Goal: Complete application form: Complete application form

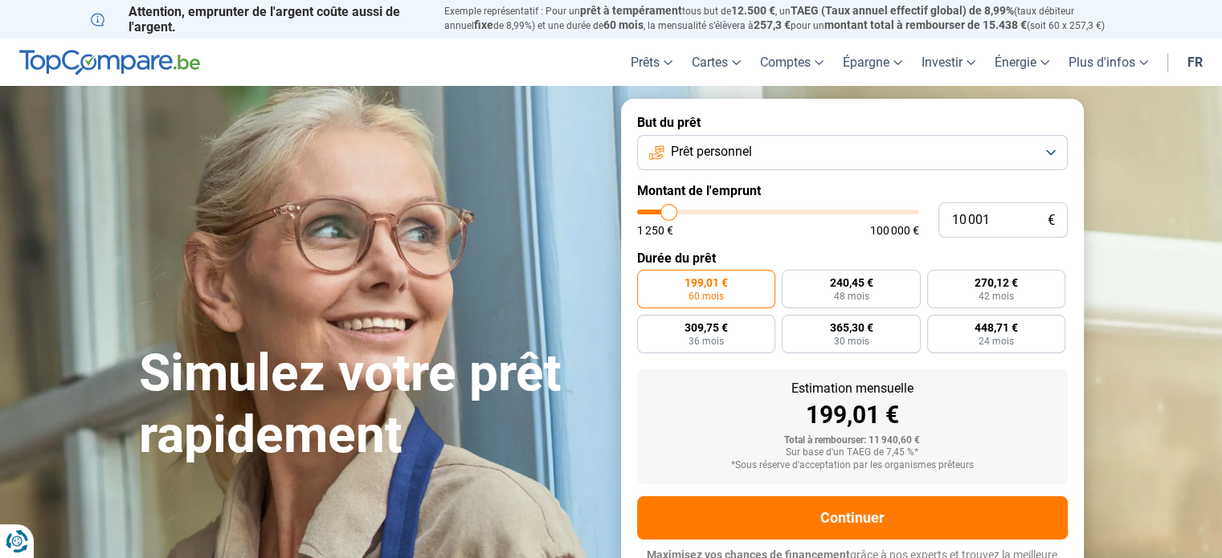
click at [894, 153] on button "Prêt personnel" at bounding box center [852, 152] width 430 height 35
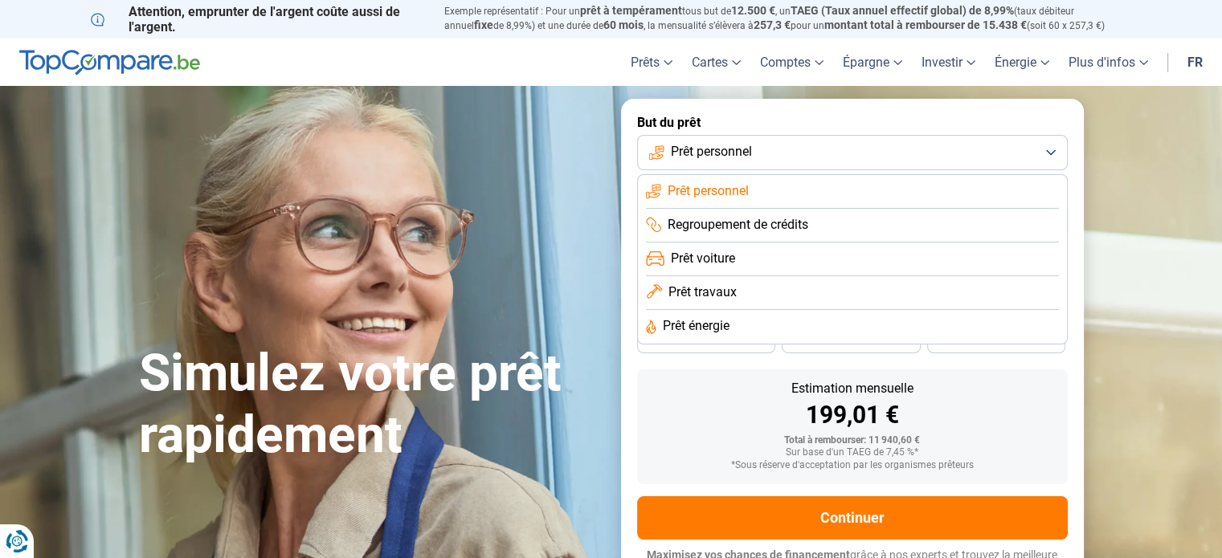
click at [839, 276] on li "Prêt voiture" at bounding box center [852, 293] width 413 height 34
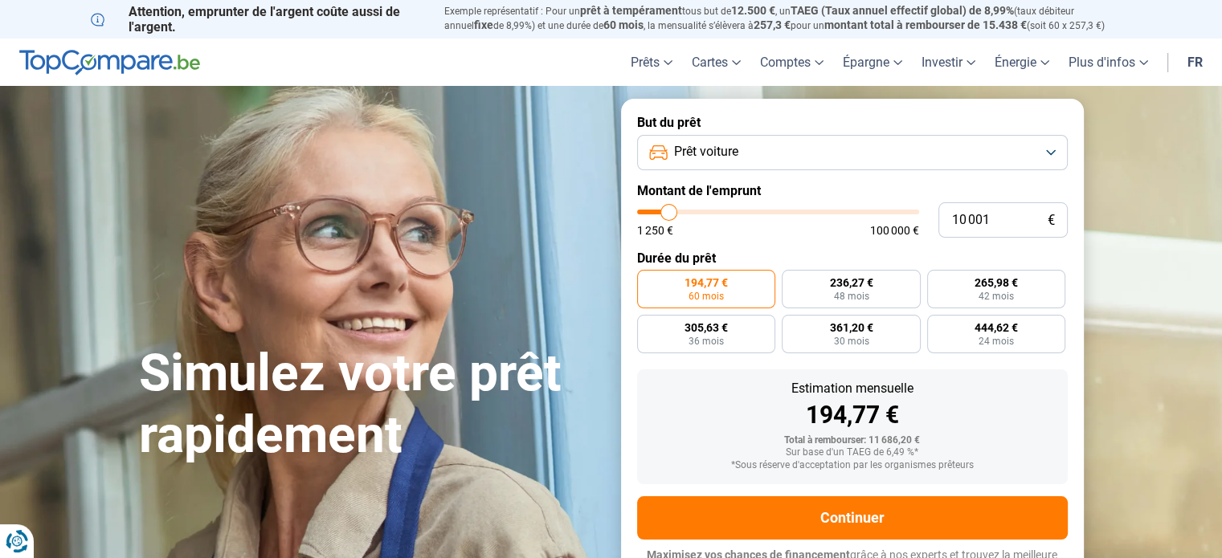
scroll to position [22, 0]
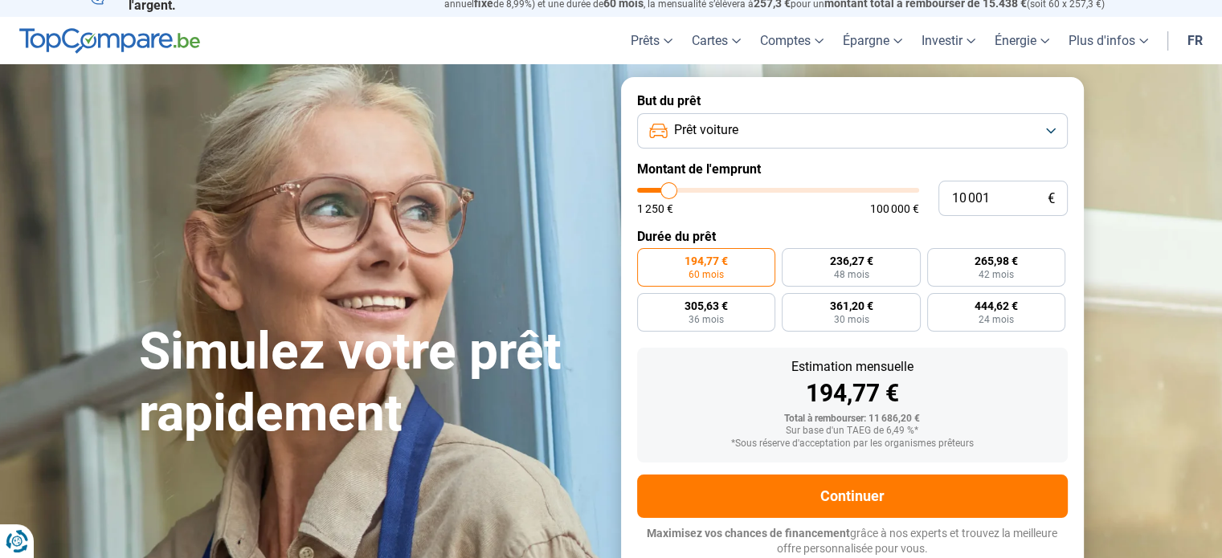
click at [1051, 134] on button "Prêt voiture" at bounding box center [852, 130] width 430 height 35
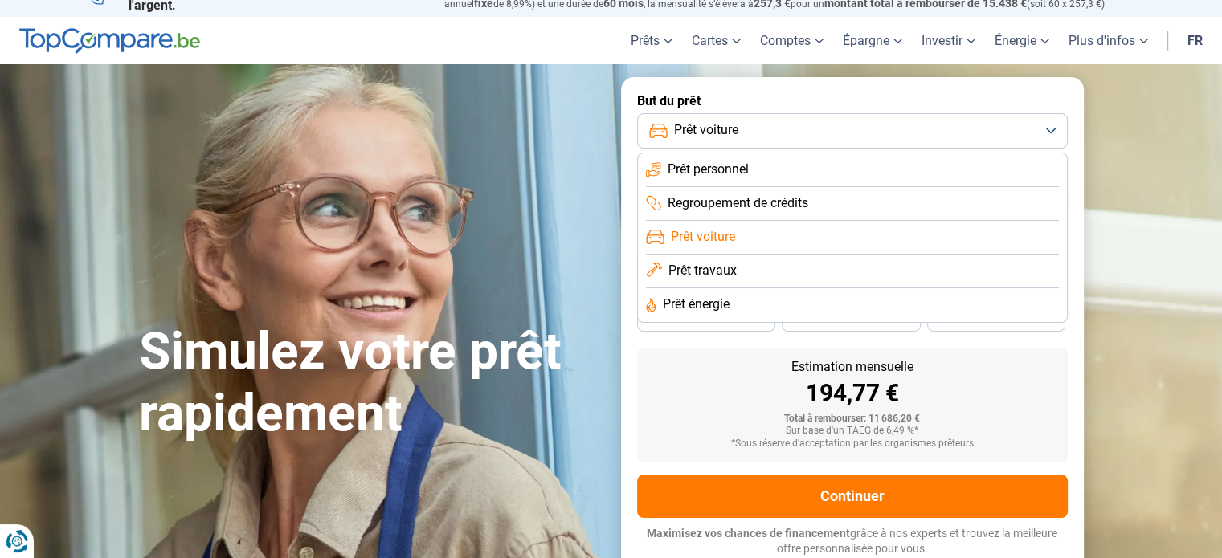
click at [1051, 134] on button "Prêt voiture" at bounding box center [852, 130] width 430 height 35
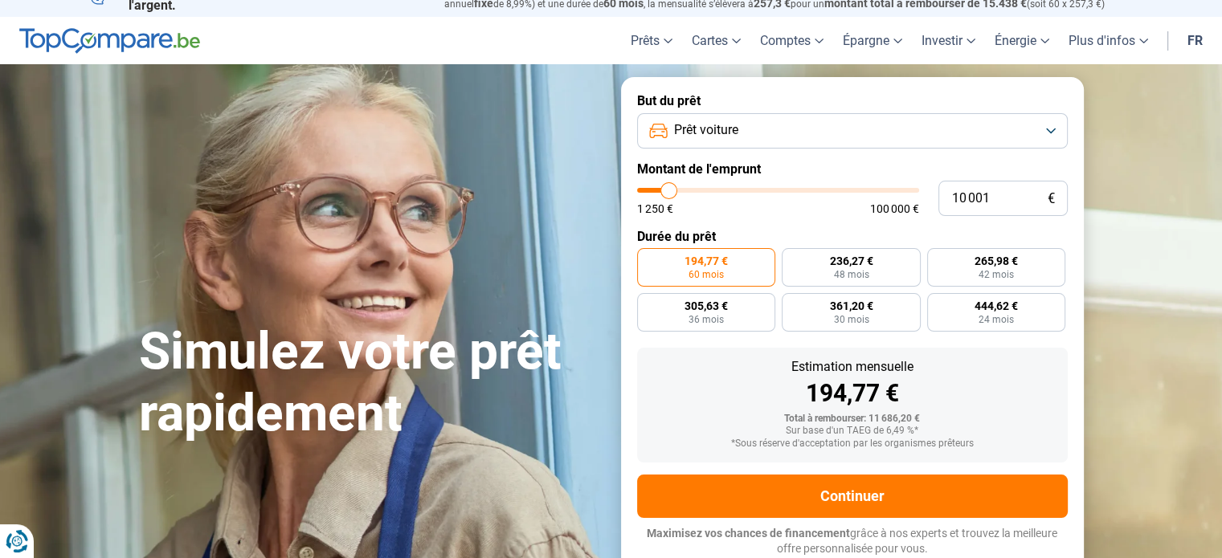
click at [1050, 129] on button "Prêt voiture" at bounding box center [852, 130] width 430 height 35
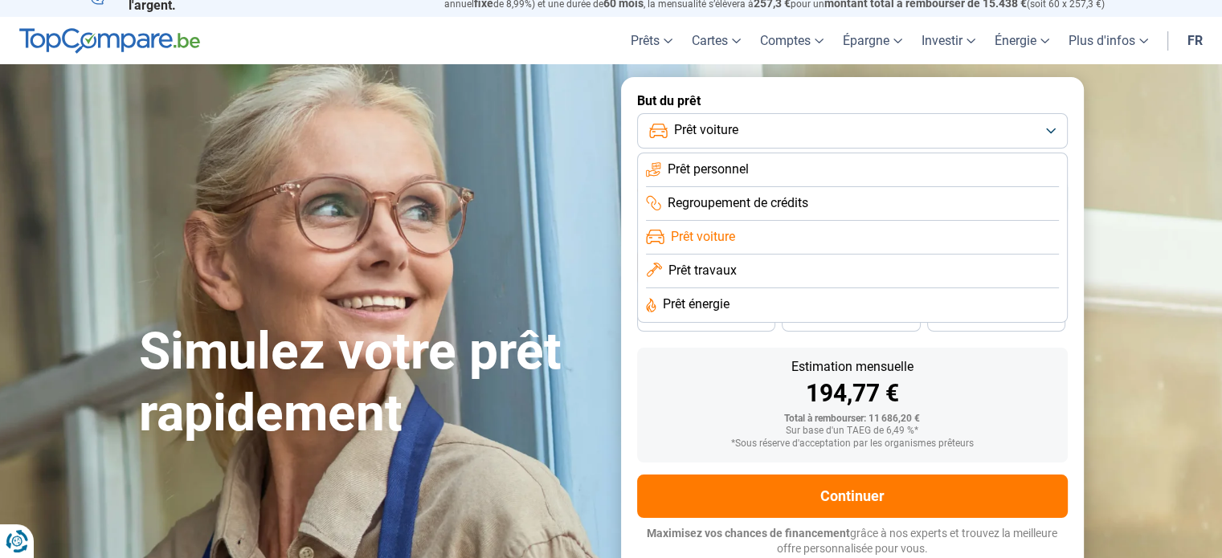
click at [806, 187] on li "Prêt personnel" at bounding box center [852, 204] width 413 height 34
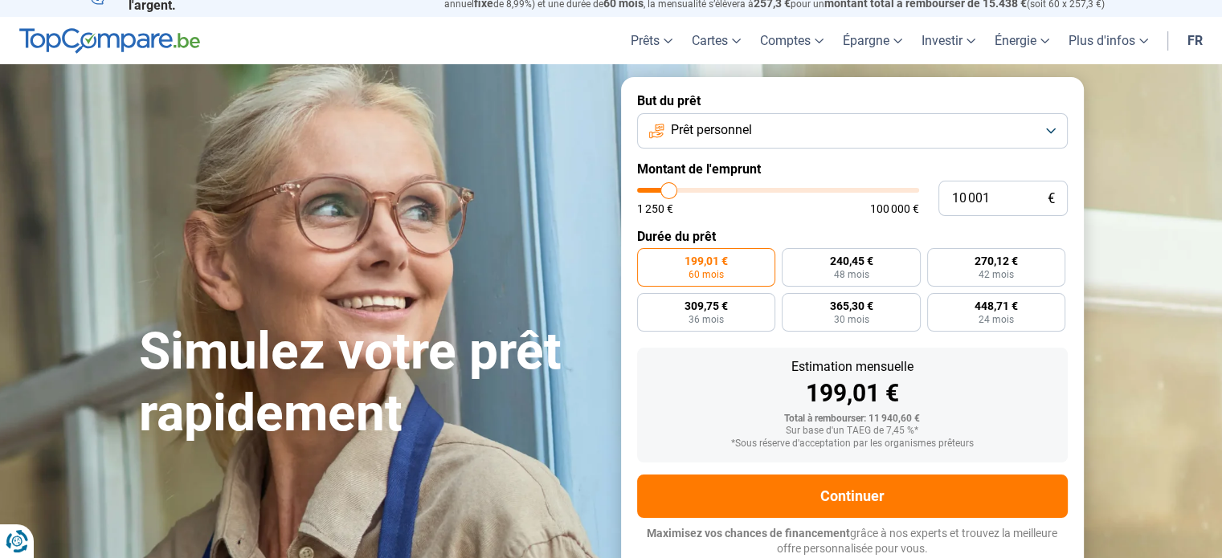
click at [1048, 123] on button "Prêt personnel" at bounding box center [852, 130] width 430 height 35
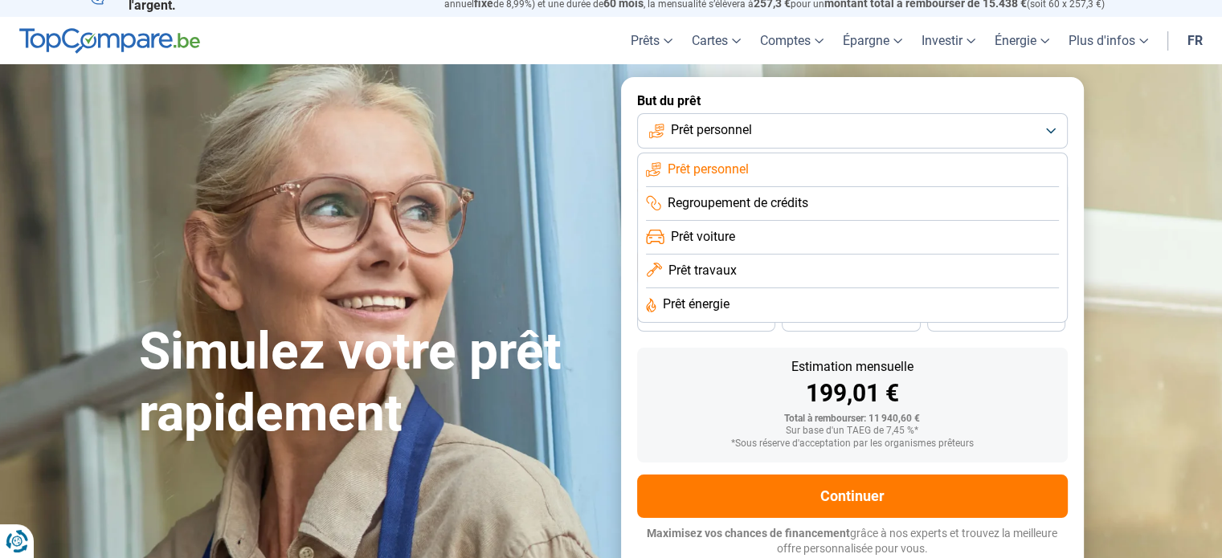
click at [794, 255] on li "Prêt voiture" at bounding box center [852, 272] width 413 height 34
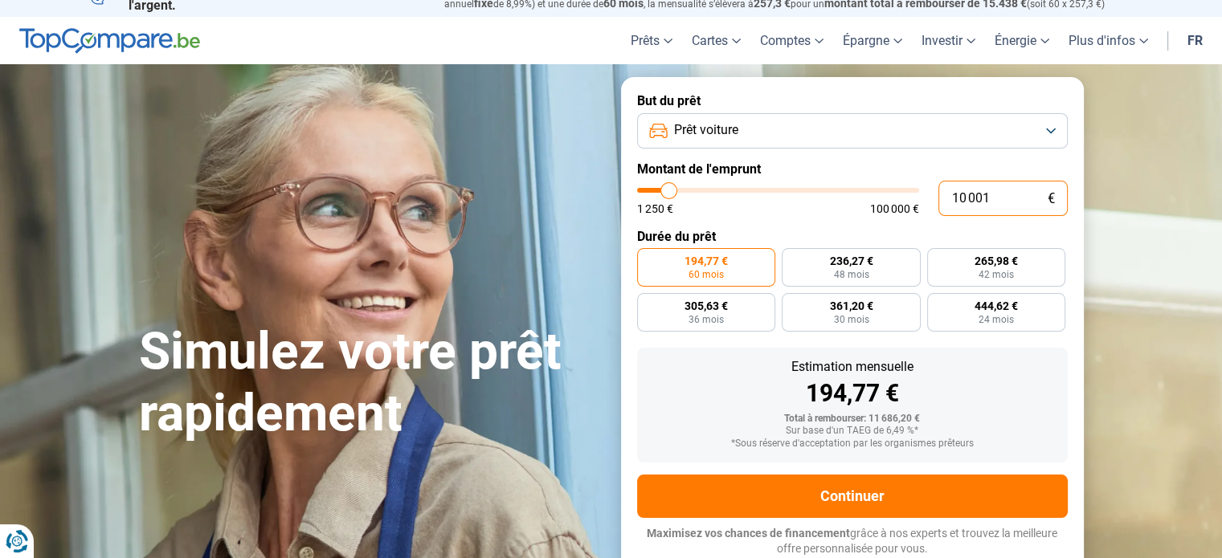
click at [961, 201] on input "10 001" at bounding box center [1002, 198] width 129 height 35
type input "1"
type input "1250"
type input "12"
type input "1250"
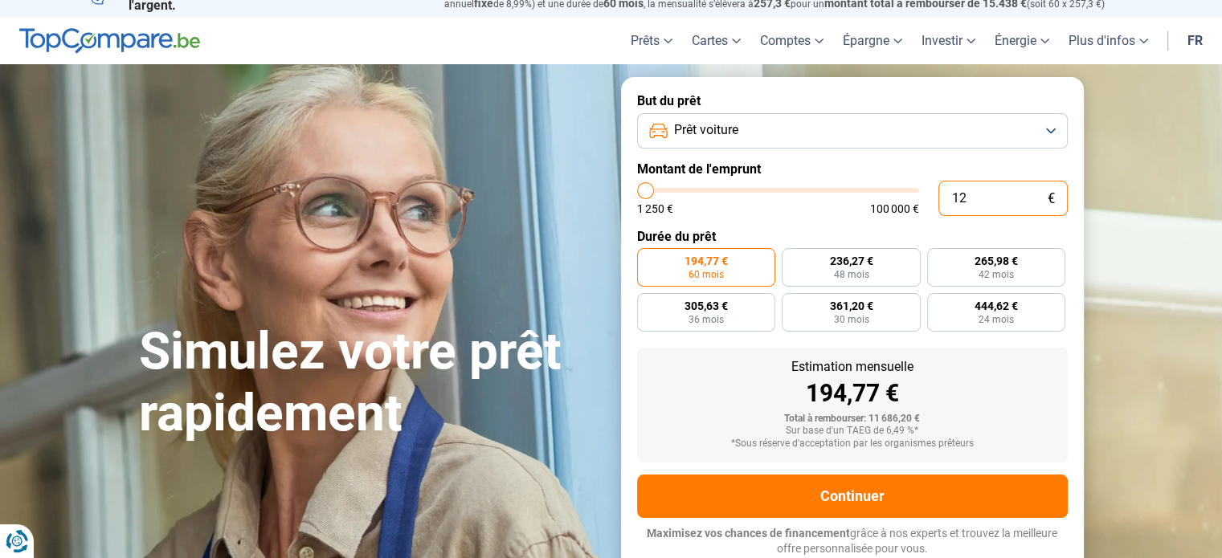
type input "1"
type input "1250"
type input "0"
type input "1250"
type input "2"
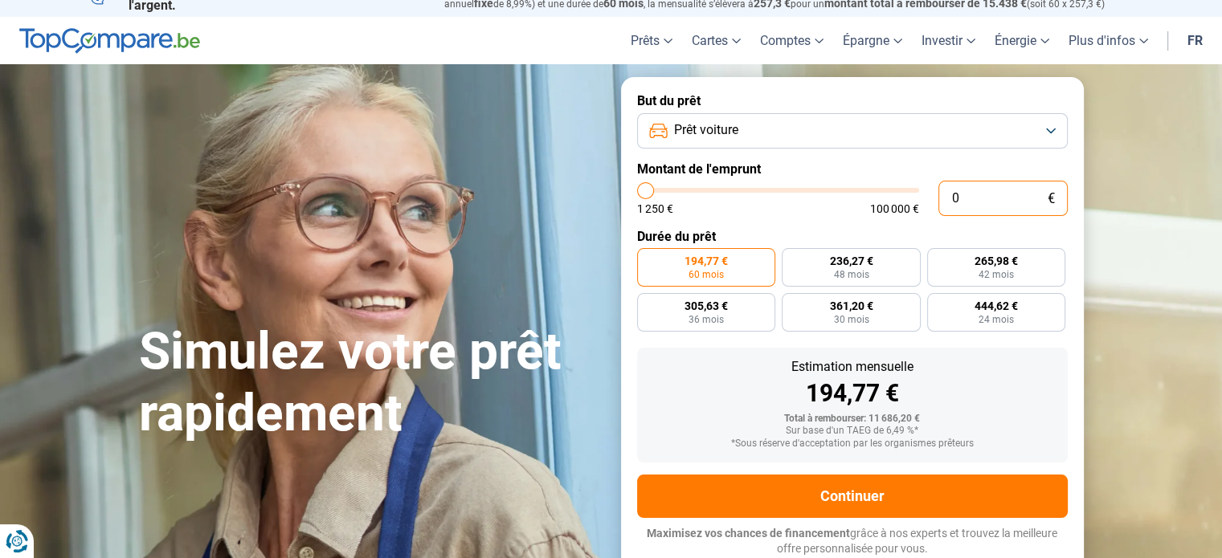
type input "1250"
type input "20"
type input "1250"
type input "200"
type input "1250"
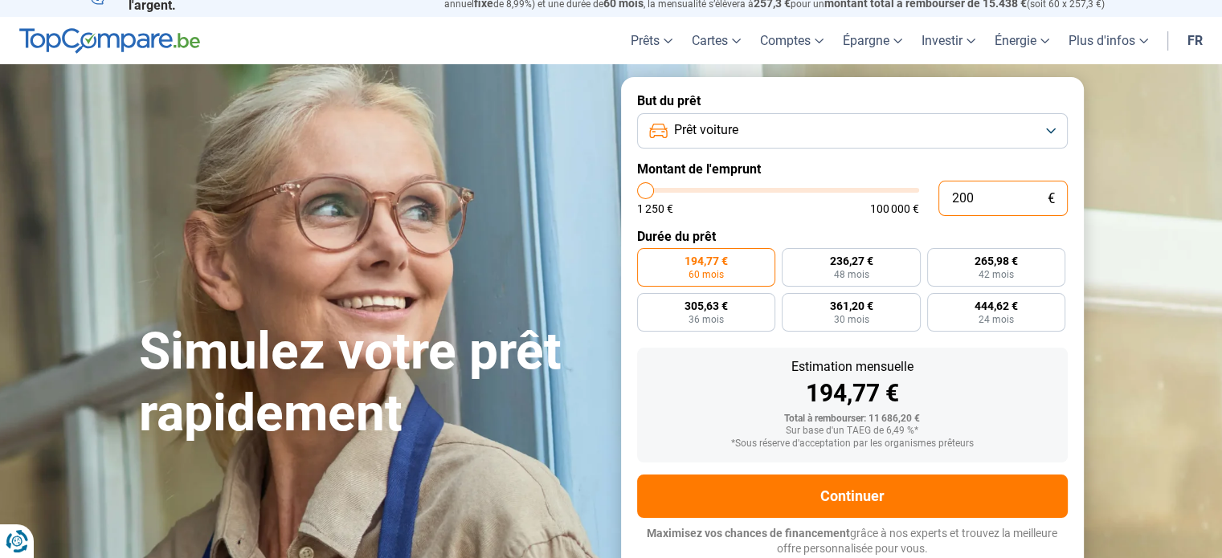
type input "2 000"
type input "2000"
type input "20 000"
type input "20000"
radio input "false"
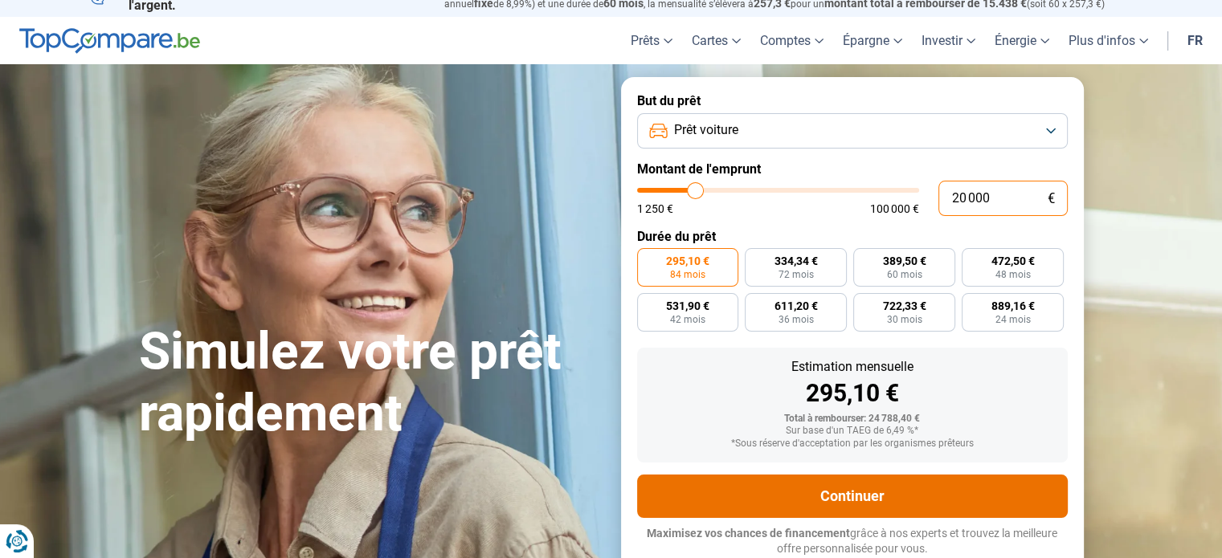
type input "20 000"
click at [851, 492] on button "Continuer" at bounding box center [852, 496] width 430 height 43
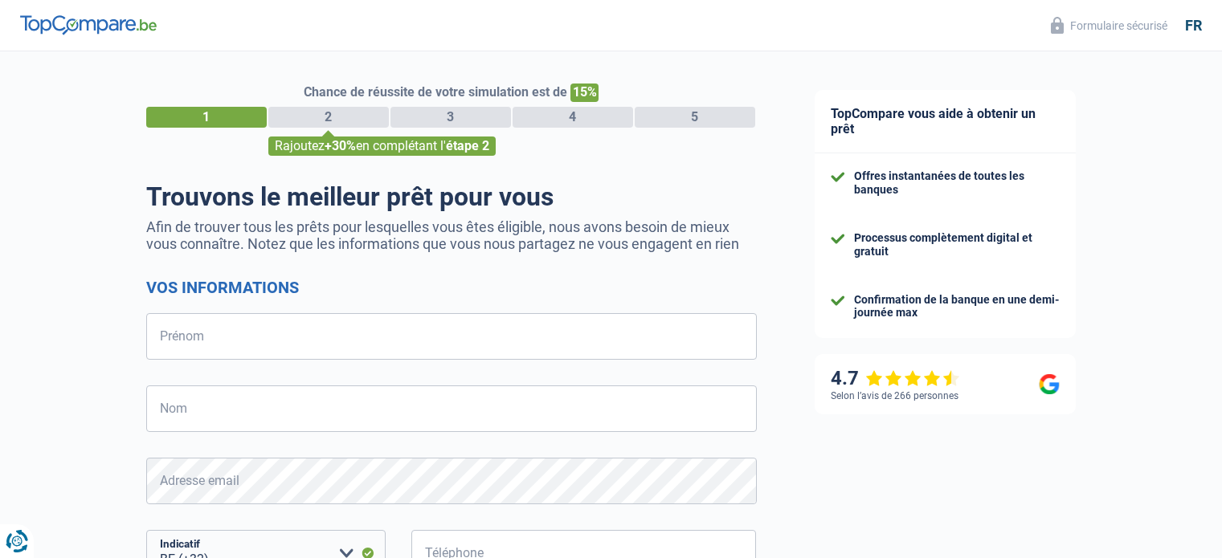
select select "32"
